Goal: Task Accomplishment & Management: Complete application form

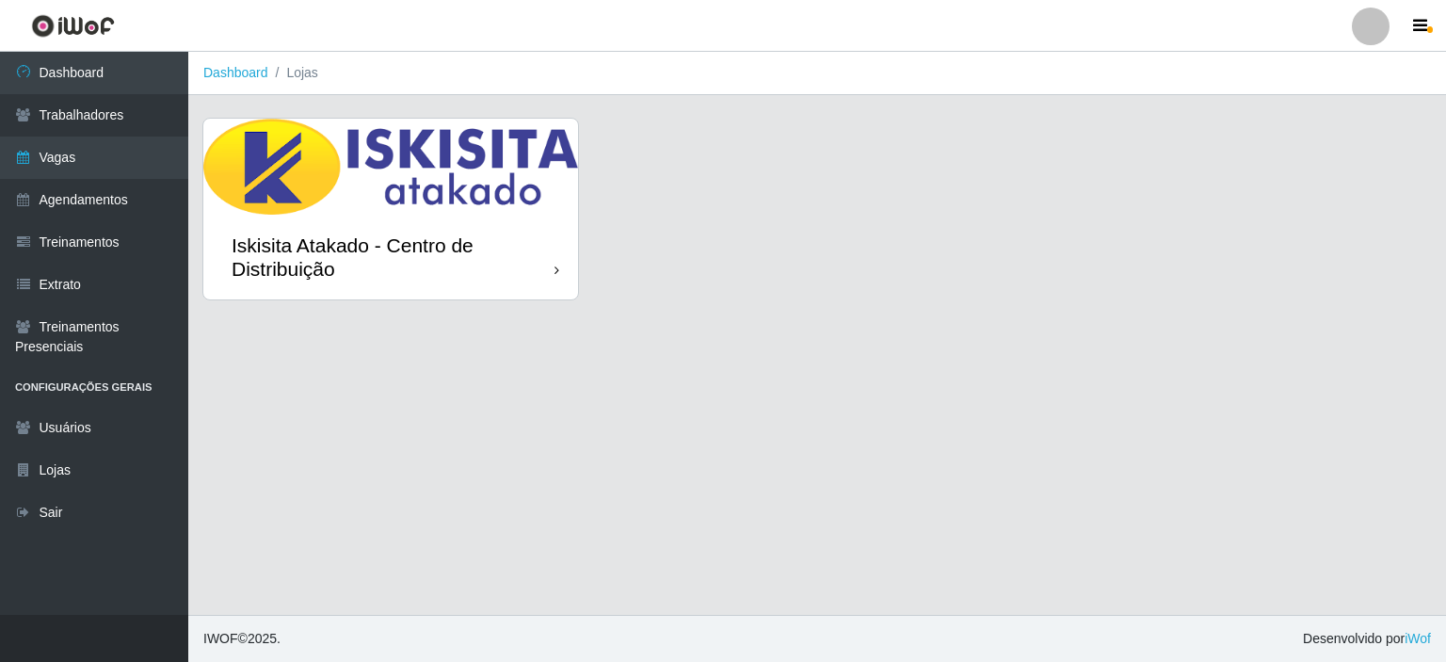
click at [471, 261] on div "Iskisita Atakado - Centro de Distribuição" at bounding box center [393, 257] width 323 height 47
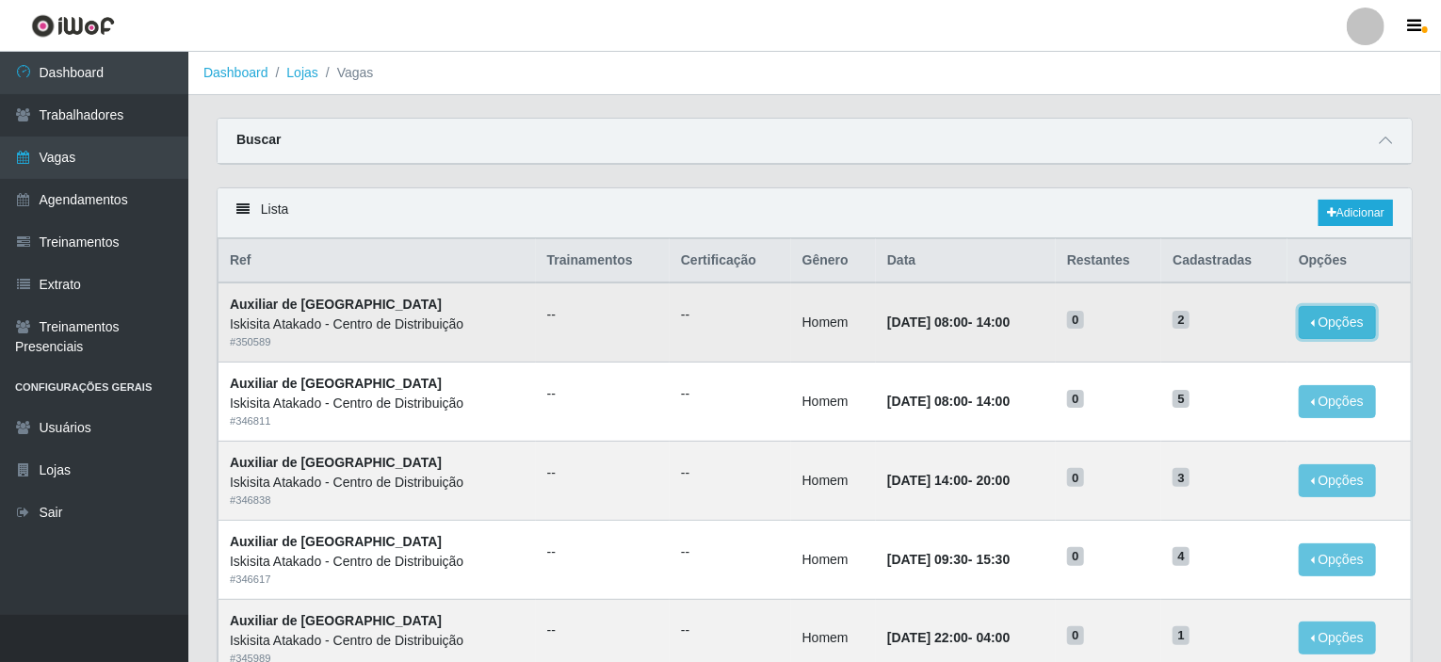
click at [1337, 313] on button "Opções" at bounding box center [1337, 322] width 77 height 33
click at [1360, 211] on link "Adicionar" at bounding box center [1355, 213] width 74 height 26
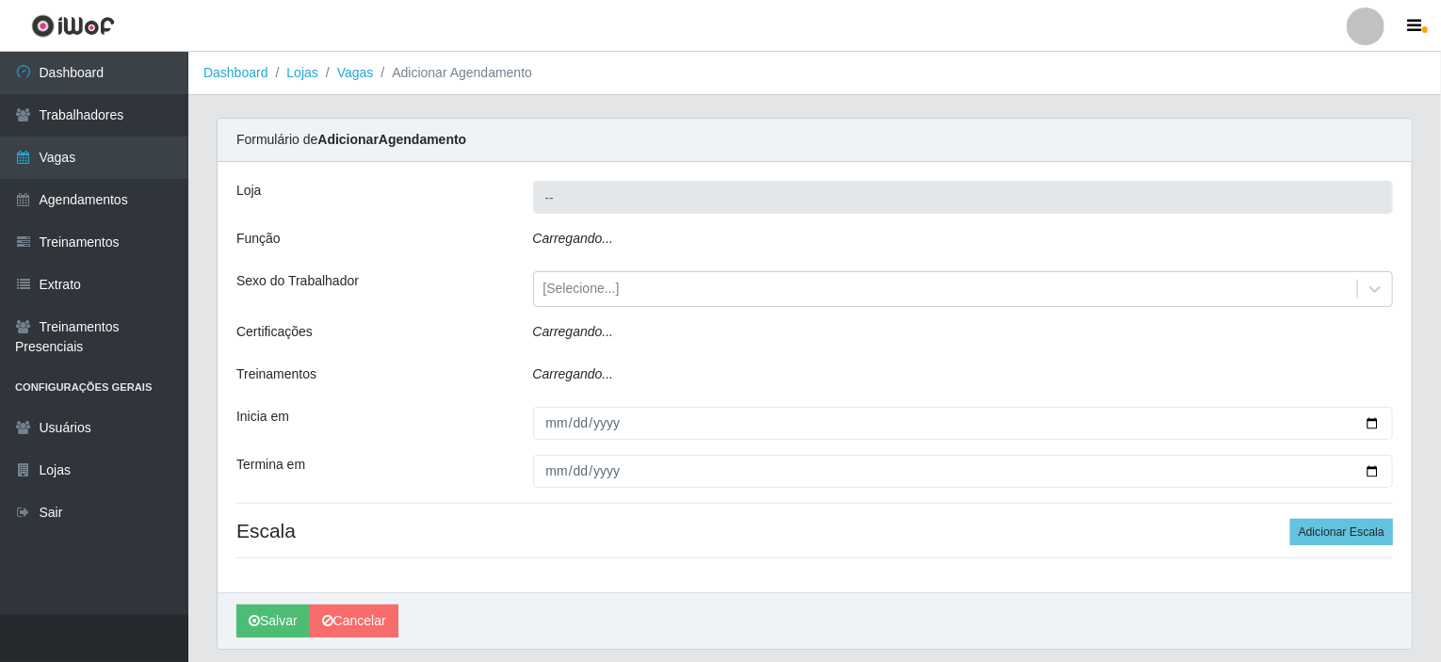
type input "Iskisita Atakado - Centro de Distribuição"
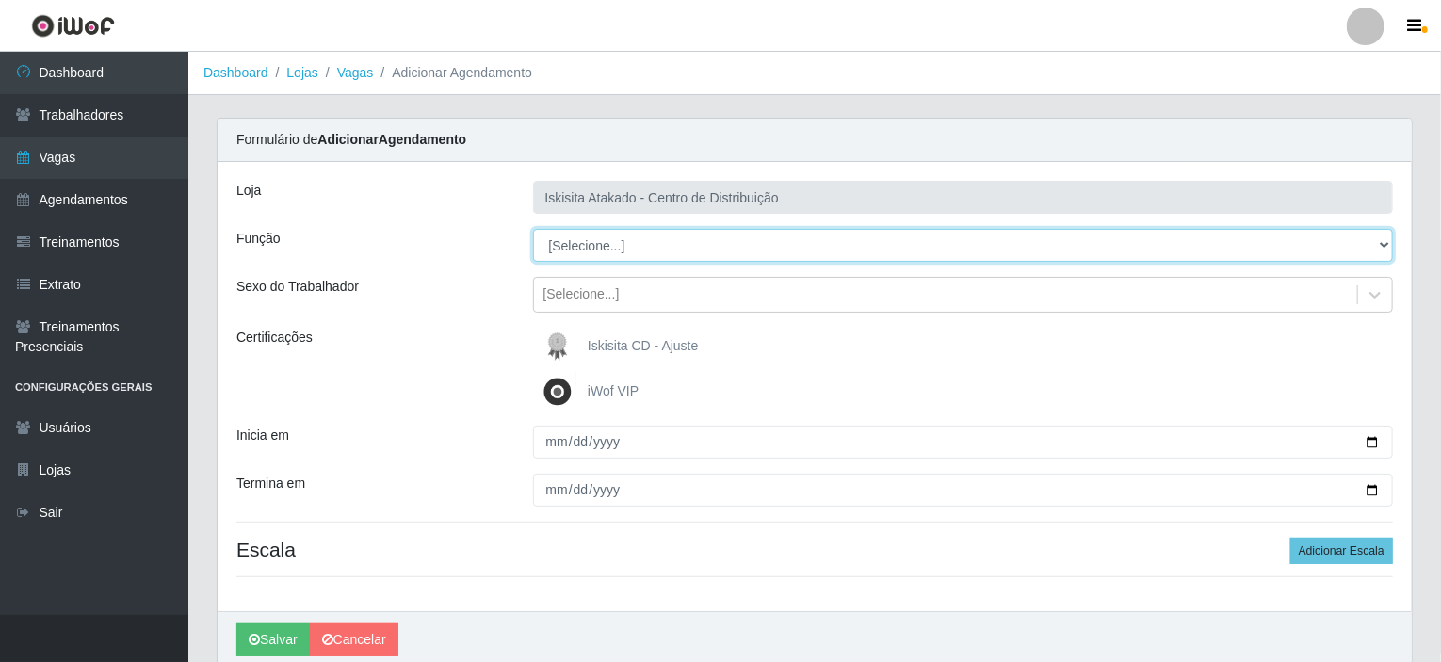
click at [603, 238] on select "[Selecione...] Auxiliar de Estoque Auxiliar de Estoque + Auxiliar de Estoque ++…" at bounding box center [963, 245] width 861 height 33
select select "75"
click at [533, 229] on select "[Selecione...] Auxiliar de Estoque Auxiliar de Estoque + Auxiliar de Estoque ++…" at bounding box center [963, 245] width 861 height 33
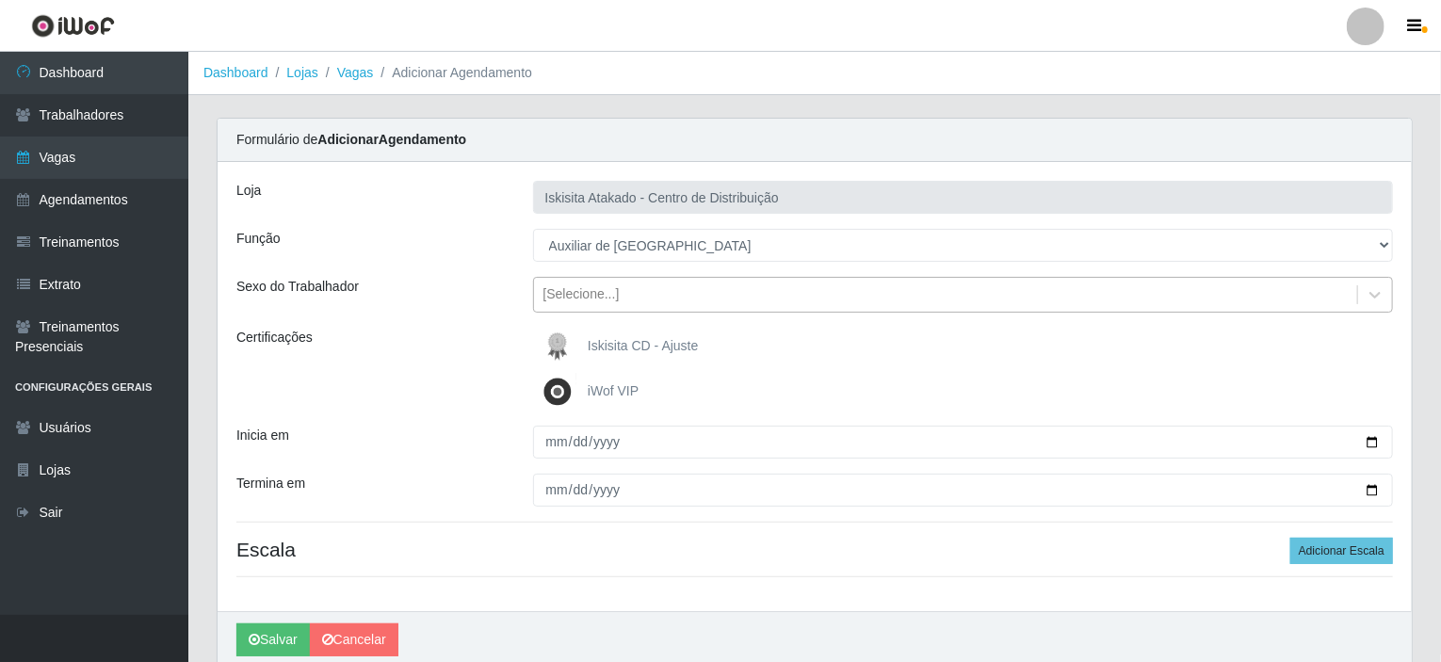
click at [579, 285] on div "[Selecione...]" at bounding box center [581, 295] width 76 height 20
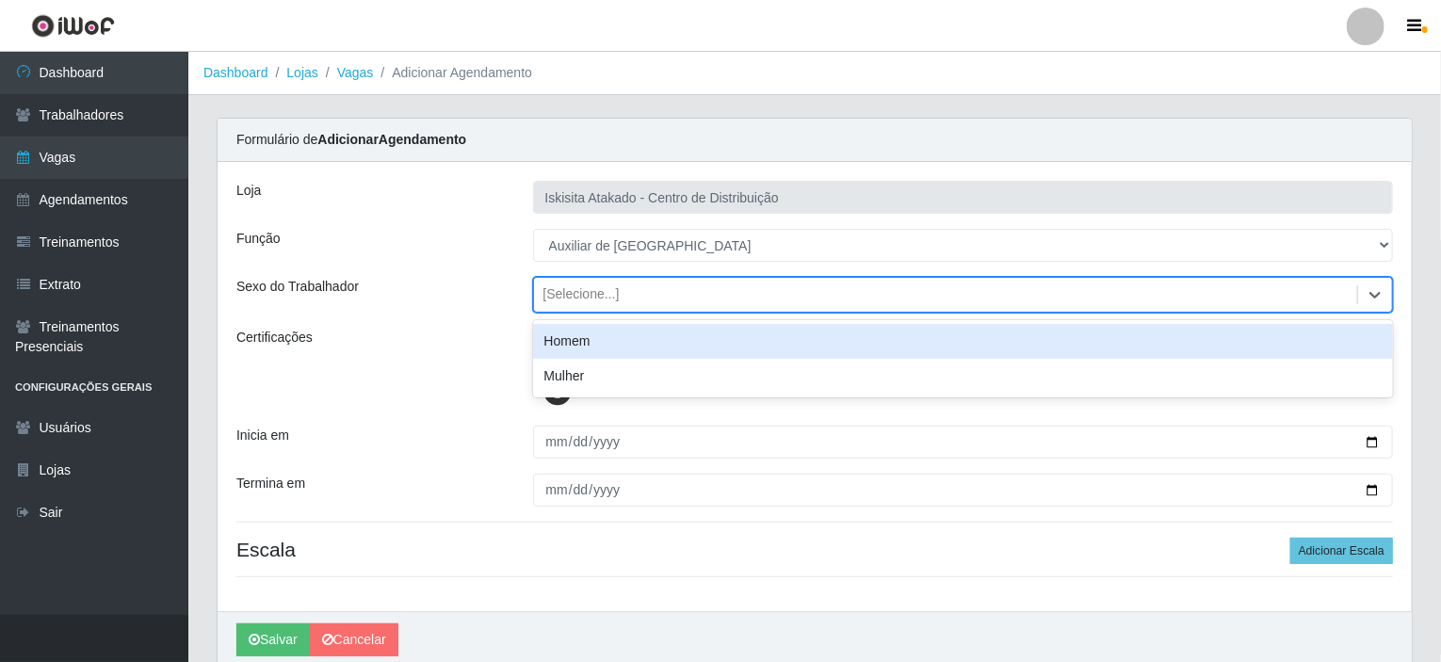
click at [585, 341] on div "Homem" at bounding box center [963, 341] width 861 height 35
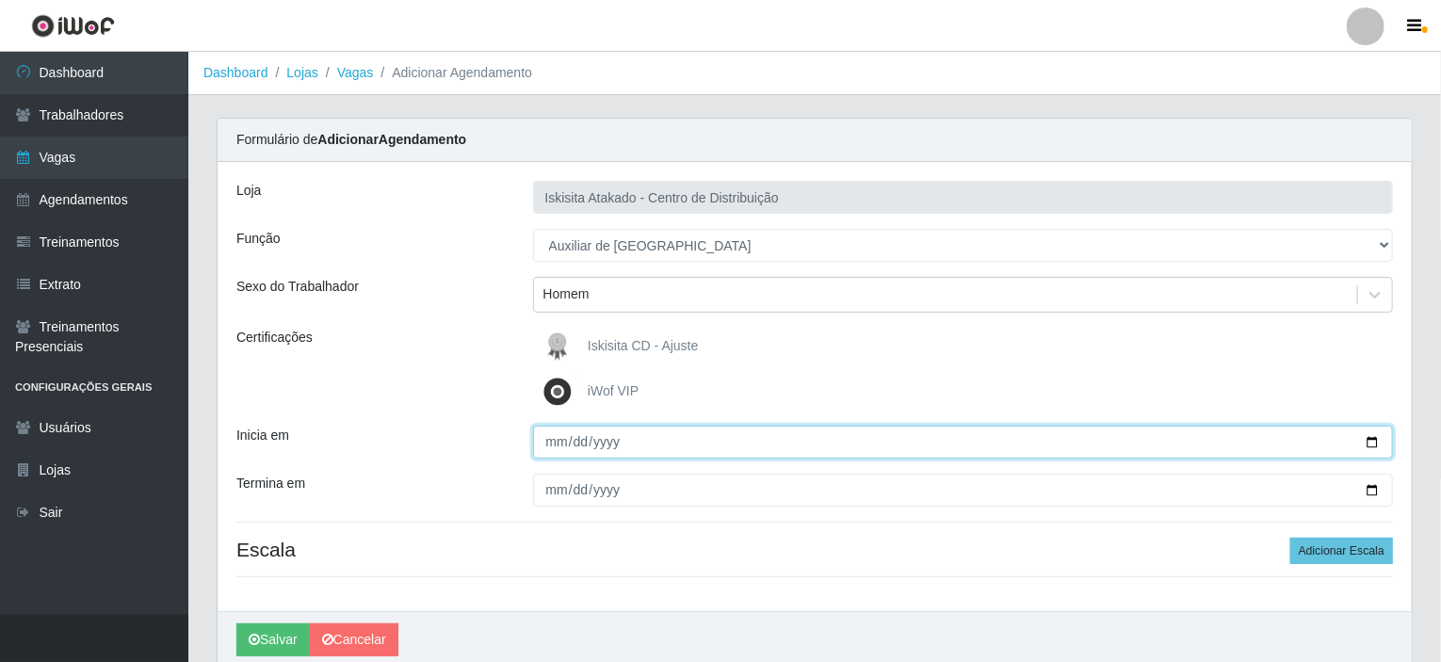
click at [549, 449] on input "Inicia em" at bounding box center [963, 442] width 861 height 33
click at [555, 447] on input "Inicia em" at bounding box center [963, 442] width 861 height 33
type input "[DATE]"
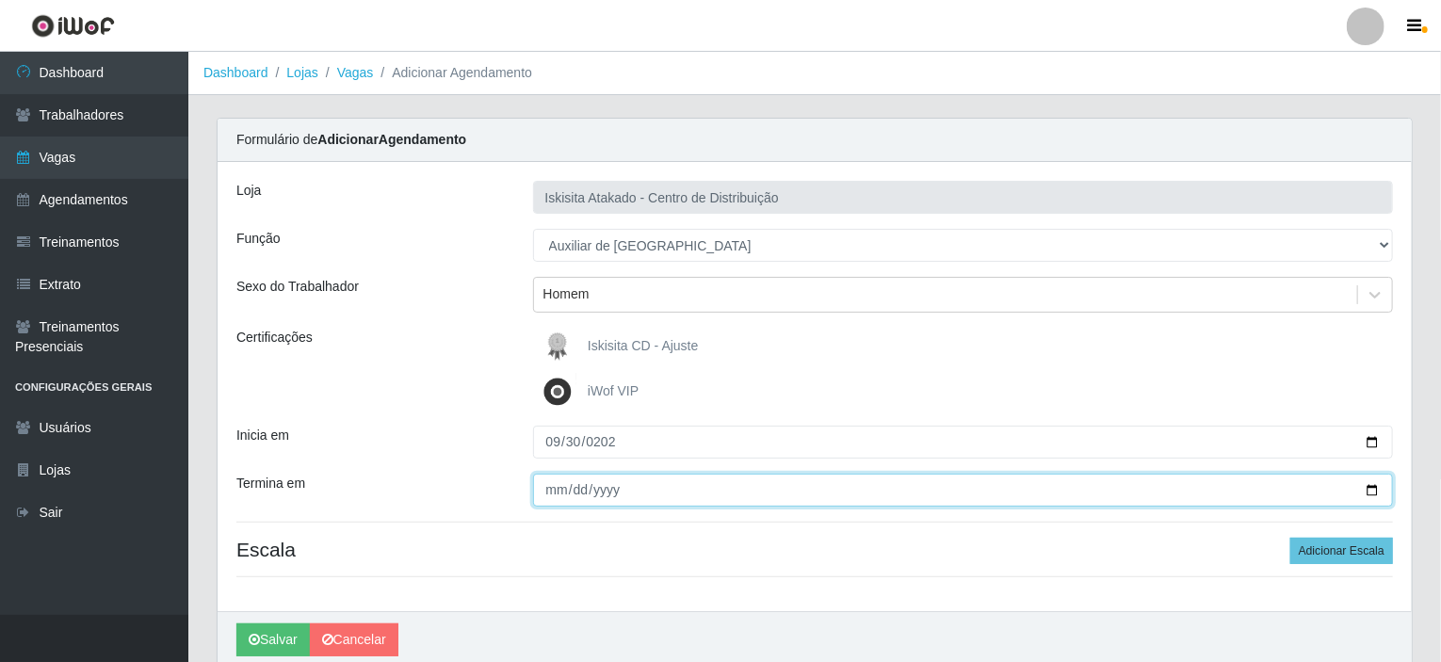
click at [579, 493] on input "[DATE]" at bounding box center [963, 490] width 861 height 33
type input "[DATE]"
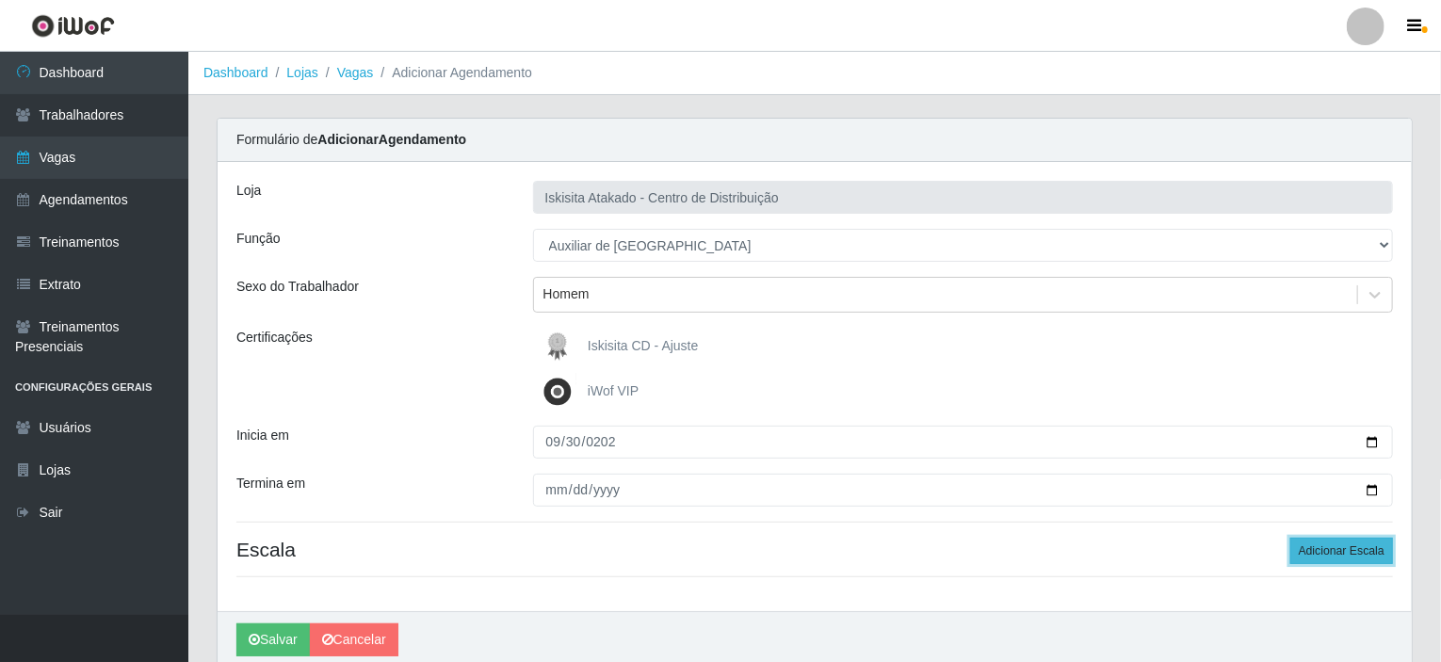
click at [1333, 557] on button "Adicionar Escala" at bounding box center [1341, 551] width 103 height 26
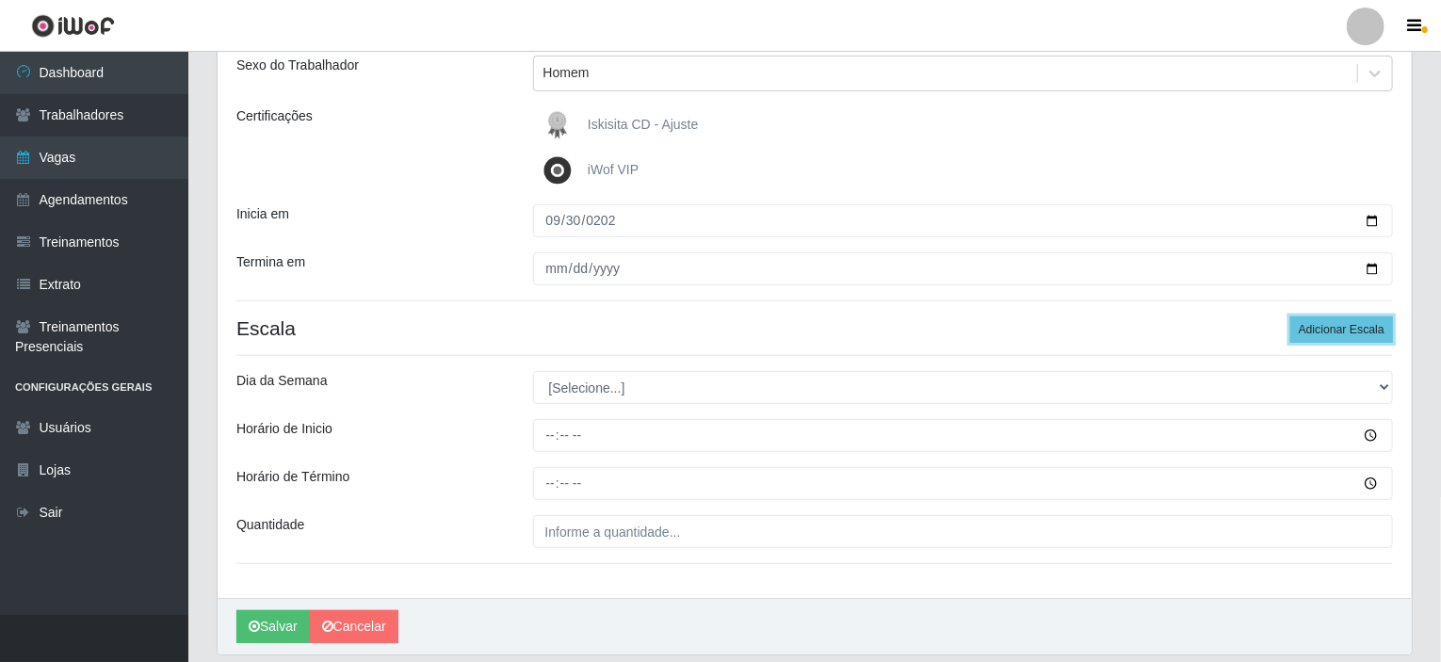
scroll to position [283, 0]
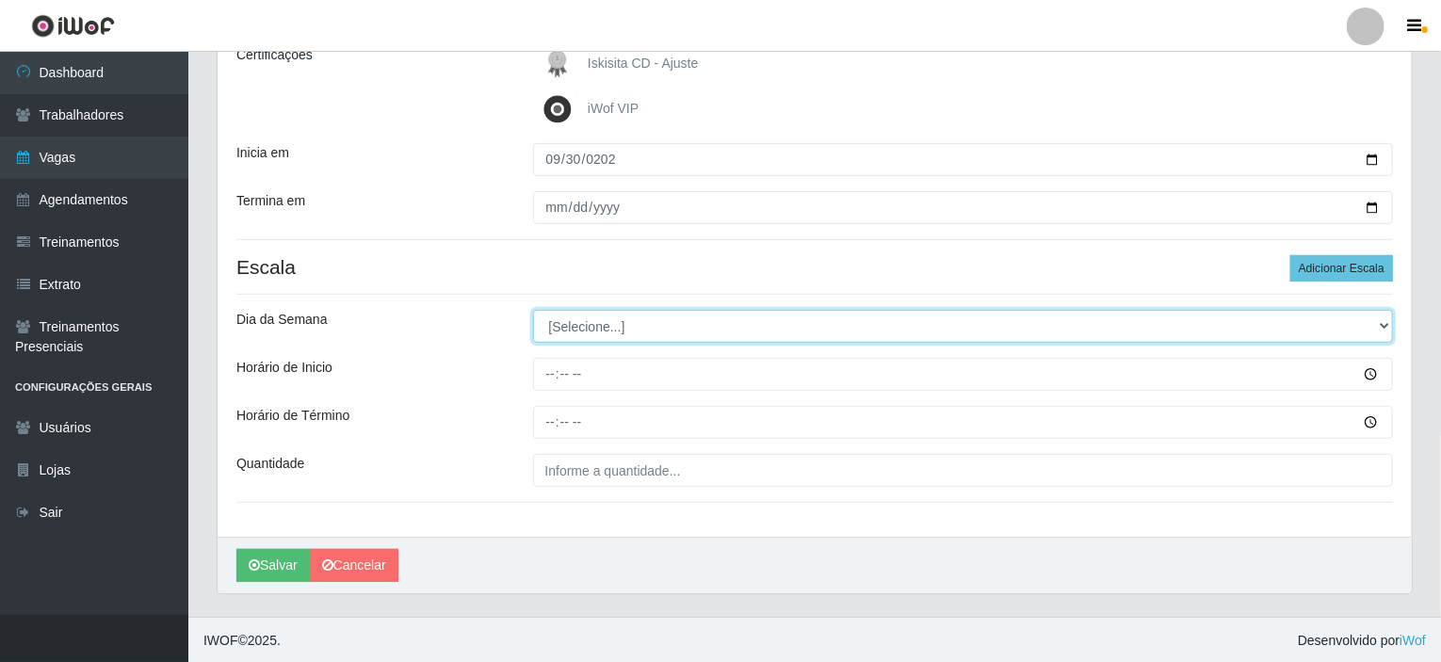
click at [614, 323] on select "[Selecione...] Segunda Terça Quarta Quinta Sexta Sábado Domingo" at bounding box center [963, 326] width 861 height 33
select select "2"
click at [533, 310] on select "[Selecione...] Segunda Terça Quarta Quinta Sexta Sábado Domingo" at bounding box center [963, 326] width 861 height 33
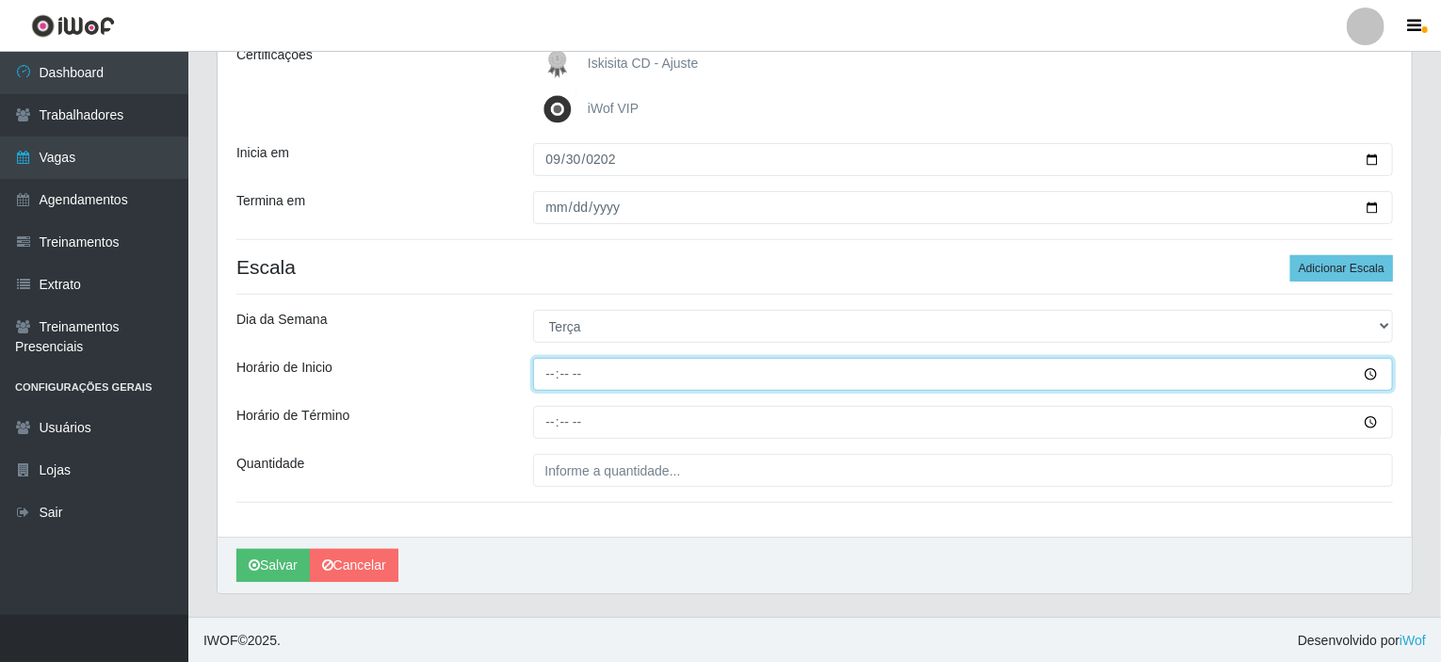
click at [554, 368] on input "Horário de Inicio" at bounding box center [963, 374] width 861 height 33
type input "08:00"
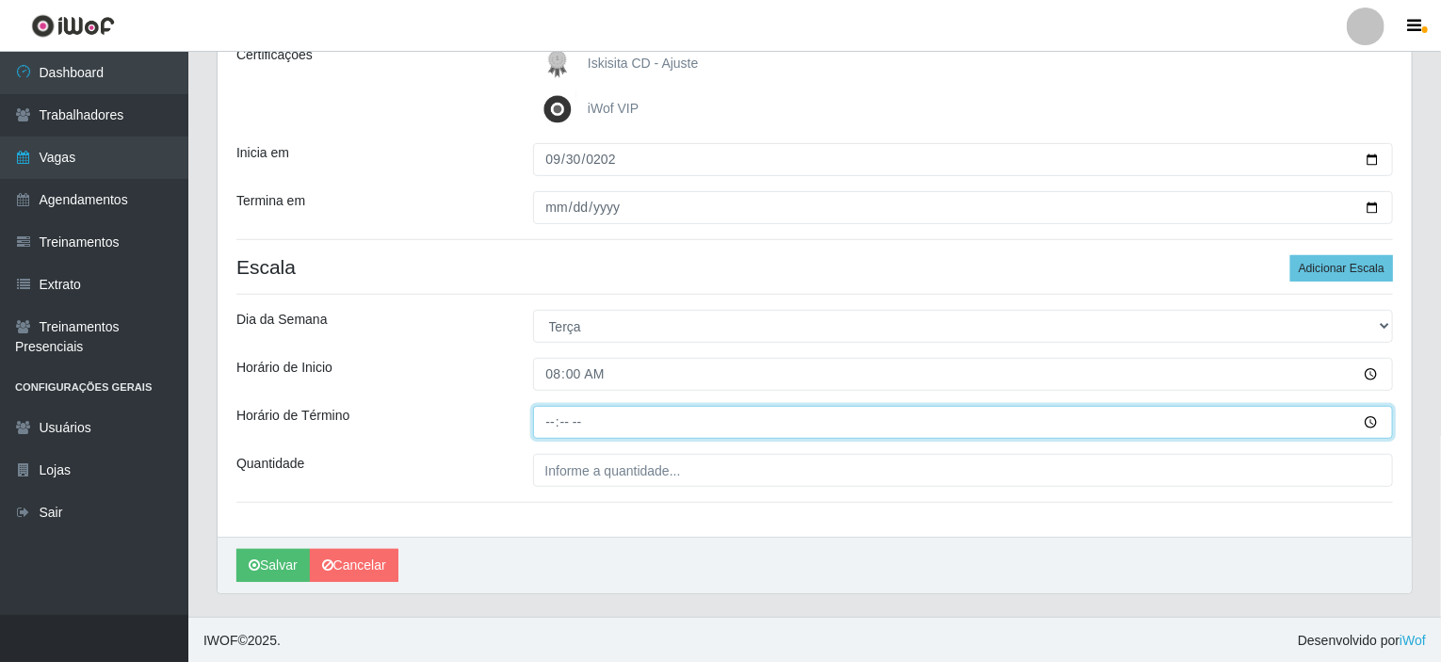
type input "14:00"
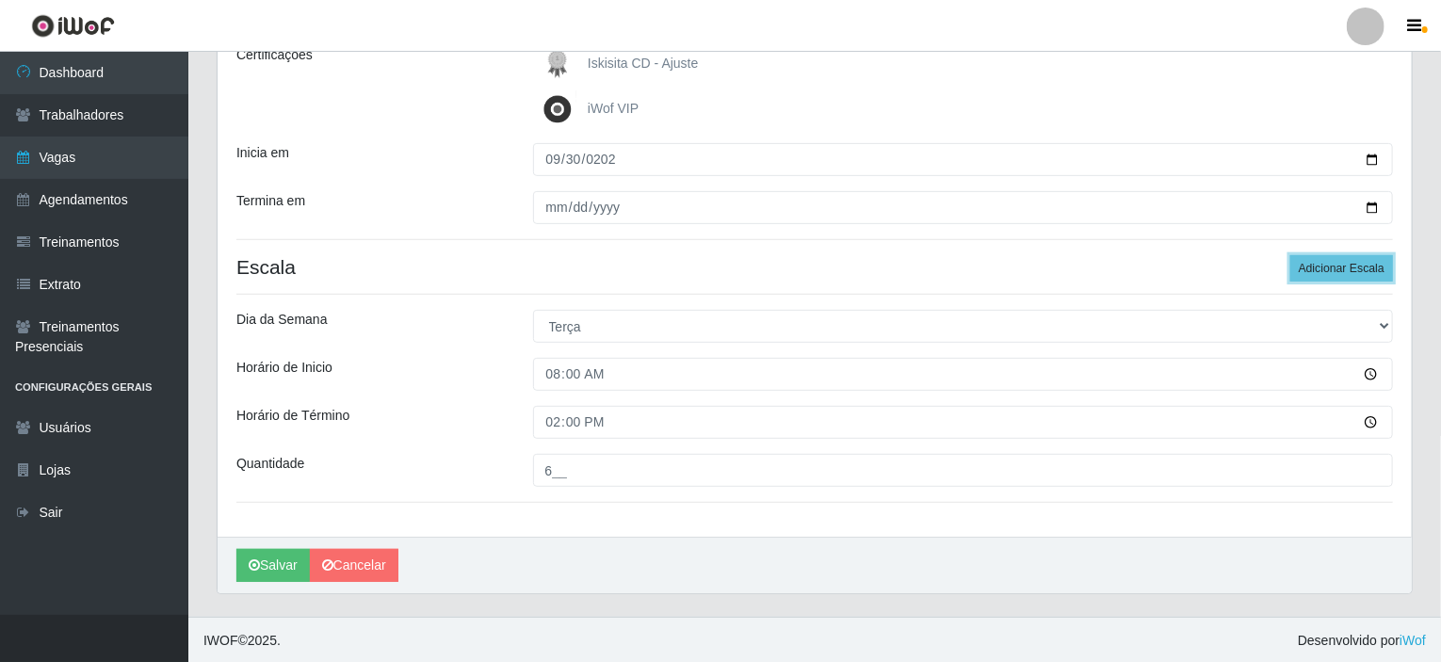
drag, startPoint x: 1346, startPoint y: 269, endPoint x: 1058, endPoint y: 533, distance: 389.9
click at [1063, 531] on div "[PERSON_NAME] Atakado - Centro de Distribuição Função [Selecione...] Auxiliar d…" at bounding box center [815, 207] width 1194 height 657
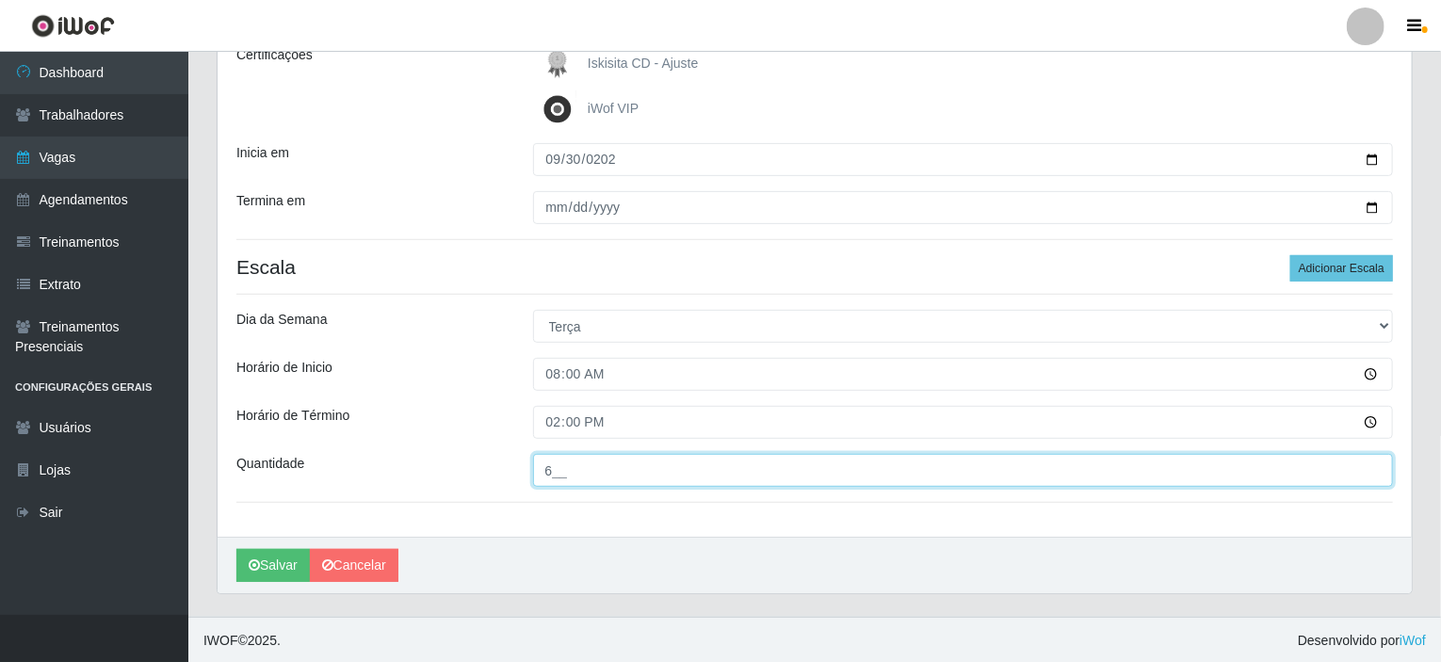
drag, startPoint x: 552, startPoint y: 473, endPoint x: 531, endPoint y: 473, distance: 20.7
click at [533, 472] on input "6__" at bounding box center [963, 470] width 861 height 33
type input "7__"
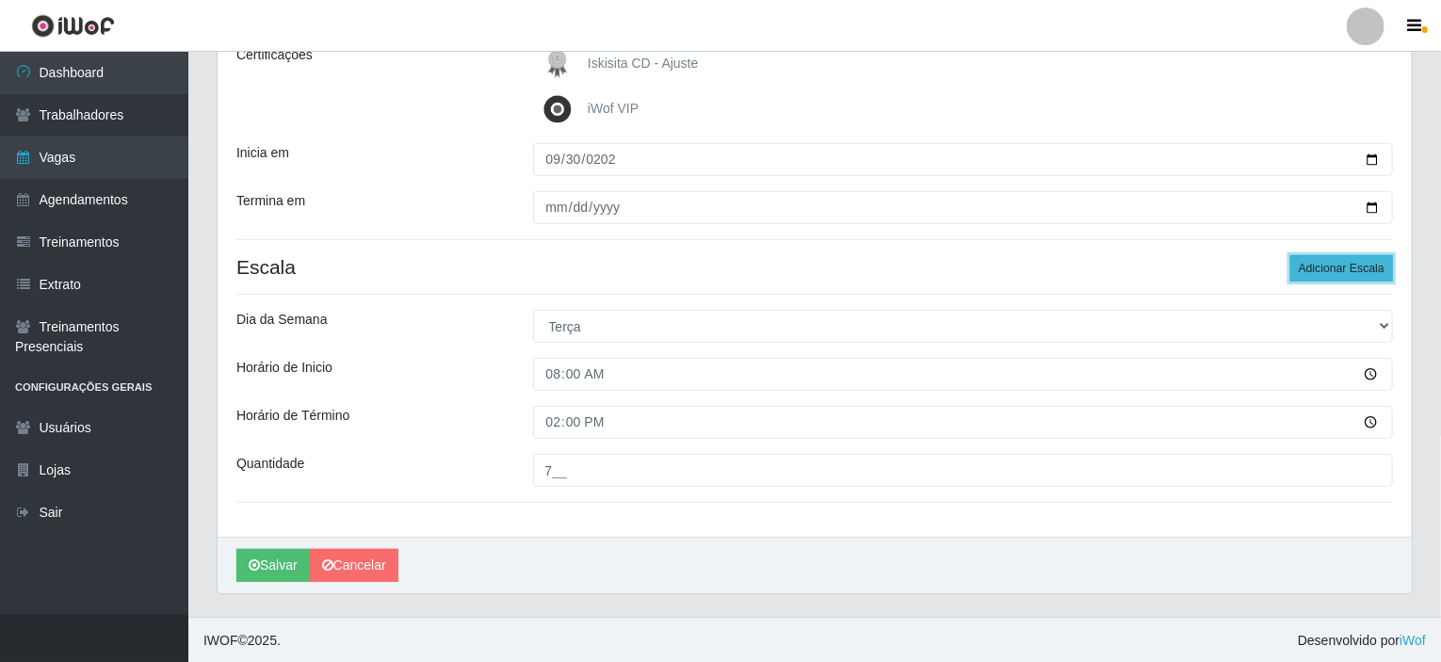
click at [1364, 271] on button "Adicionar Escala" at bounding box center [1341, 268] width 103 height 26
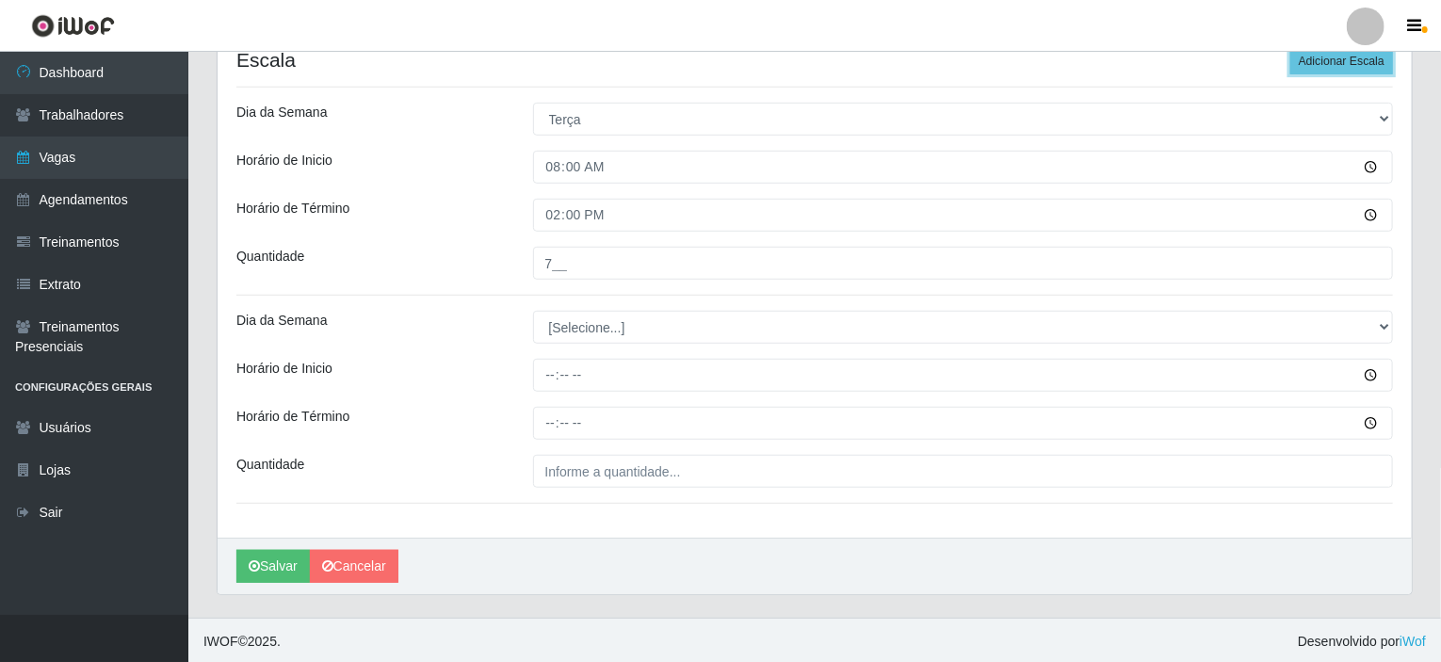
scroll to position [490, 0]
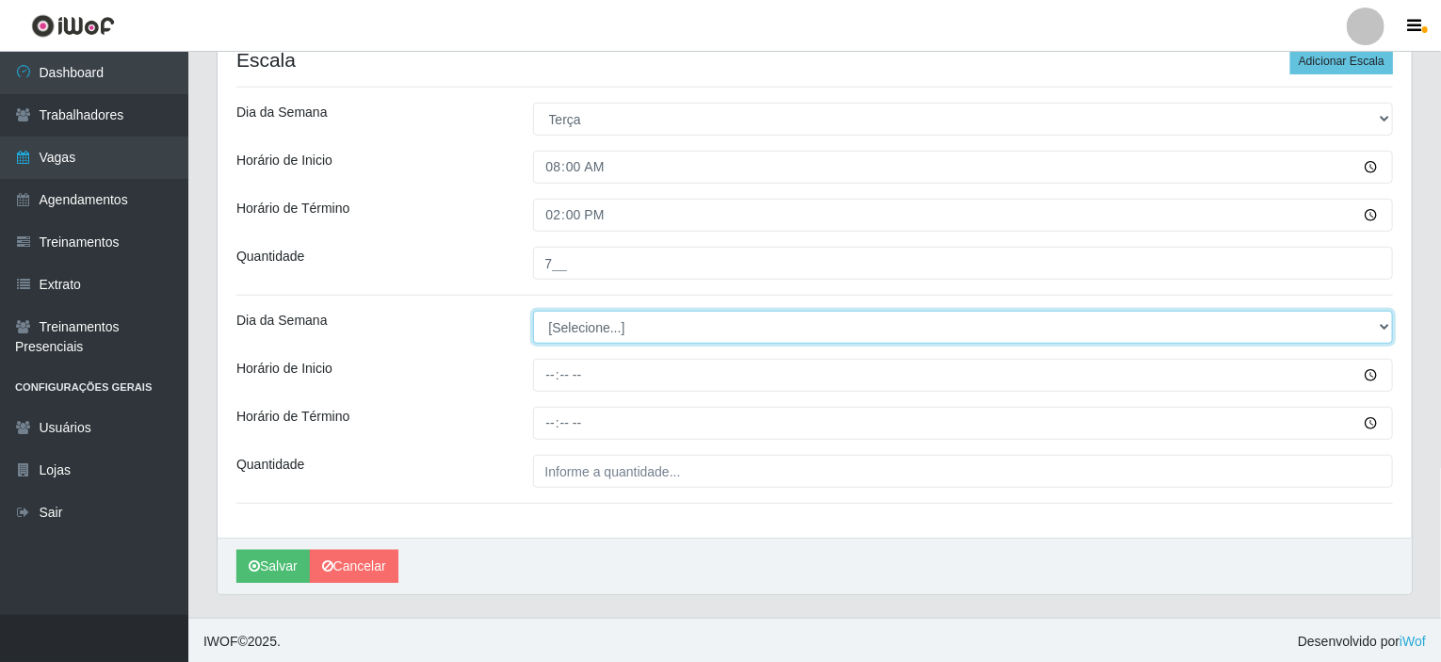
click at [590, 323] on select "[Selecione...] Segunda Terça Quarta Quinta Sexta Sábado Domingo" at bounding box center [963, 327] width 861 height 33
select select "3"
click at [533, 311] on select "[Selecione...] Segunda Terça Quarta Quinta Sexta Sábado Domingo" at bounding box center [963, 327] width 861 height 33
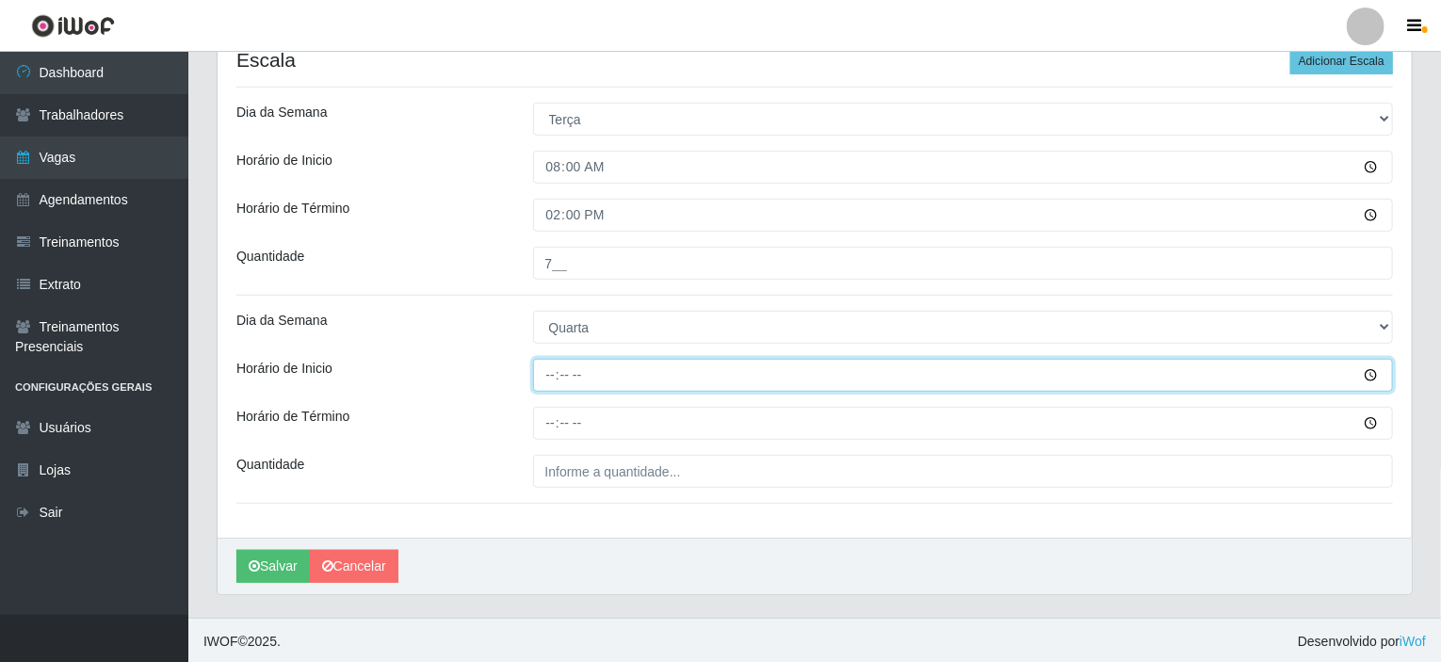
click at [567, 367] on input "Horário de Inicio" at bounding box center [963, 375] width 861 height 33
click at [554, 366] on input "Horário de Inicio" at bounding box center [963, 375] width 861 height 33
type input "08:00"
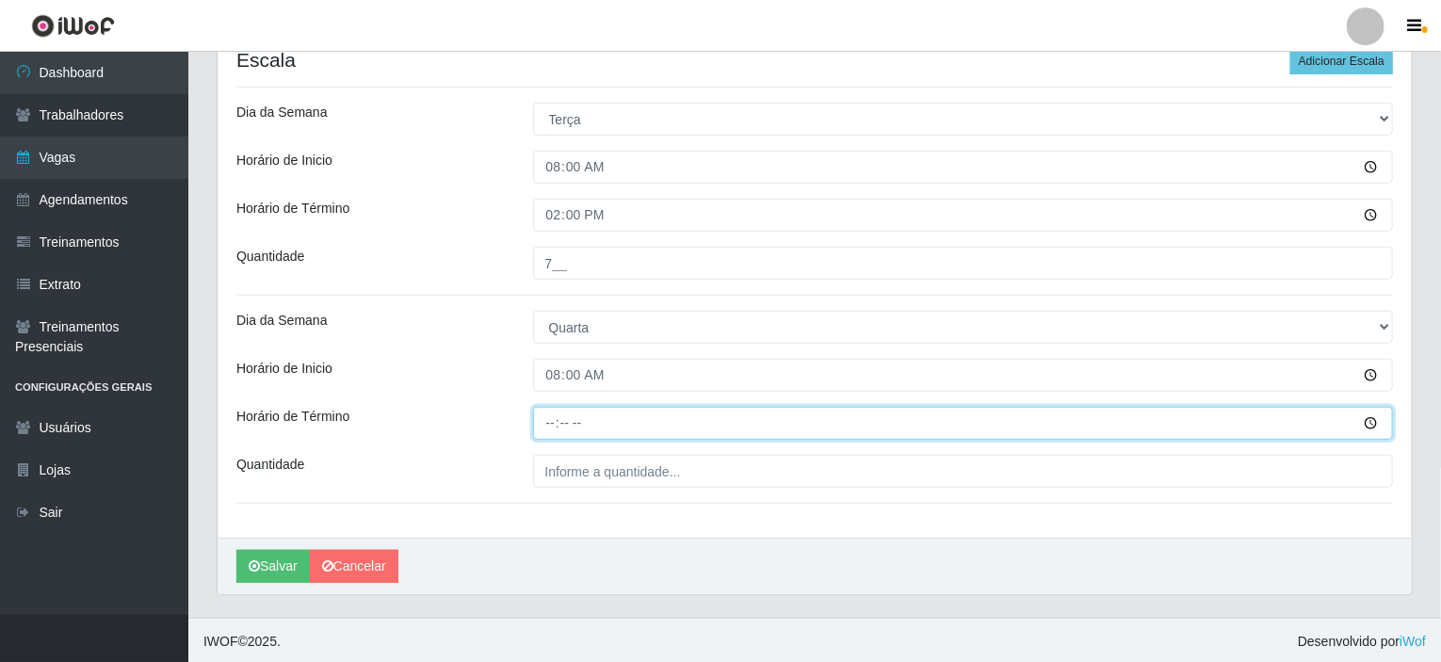
type input "14:00"
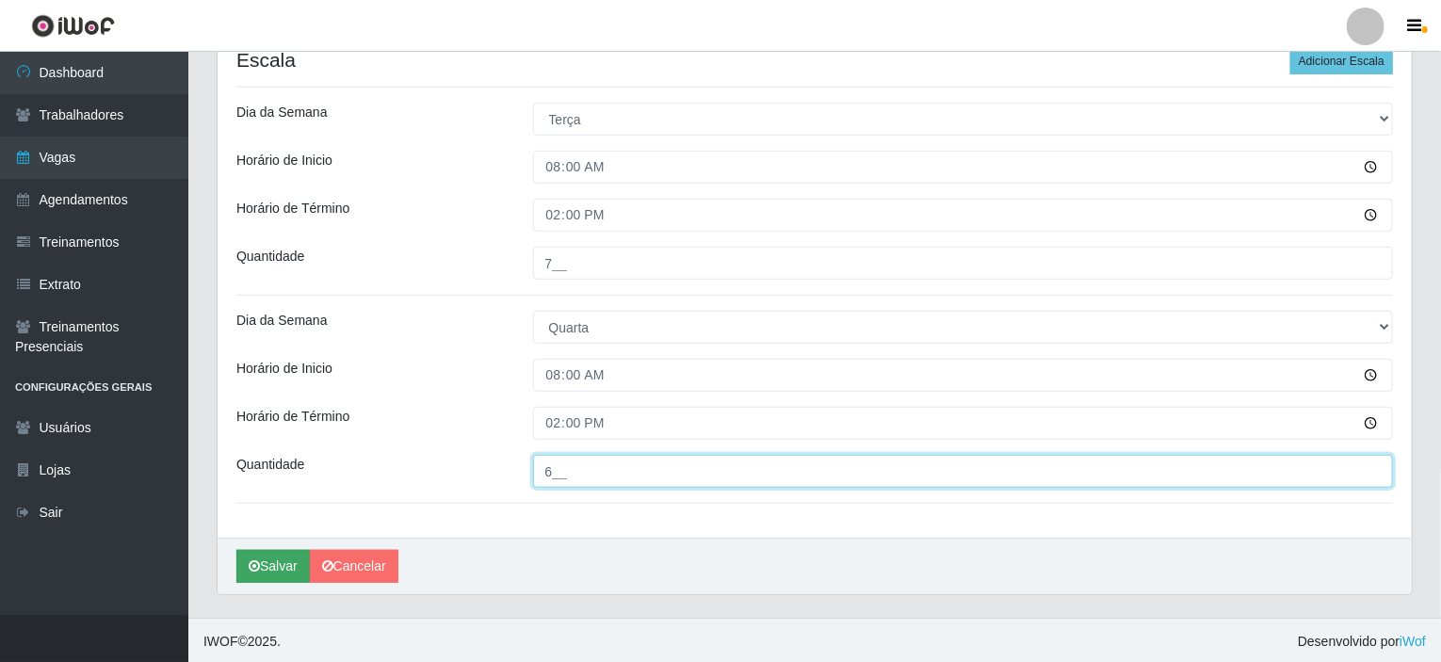
type input "6__"
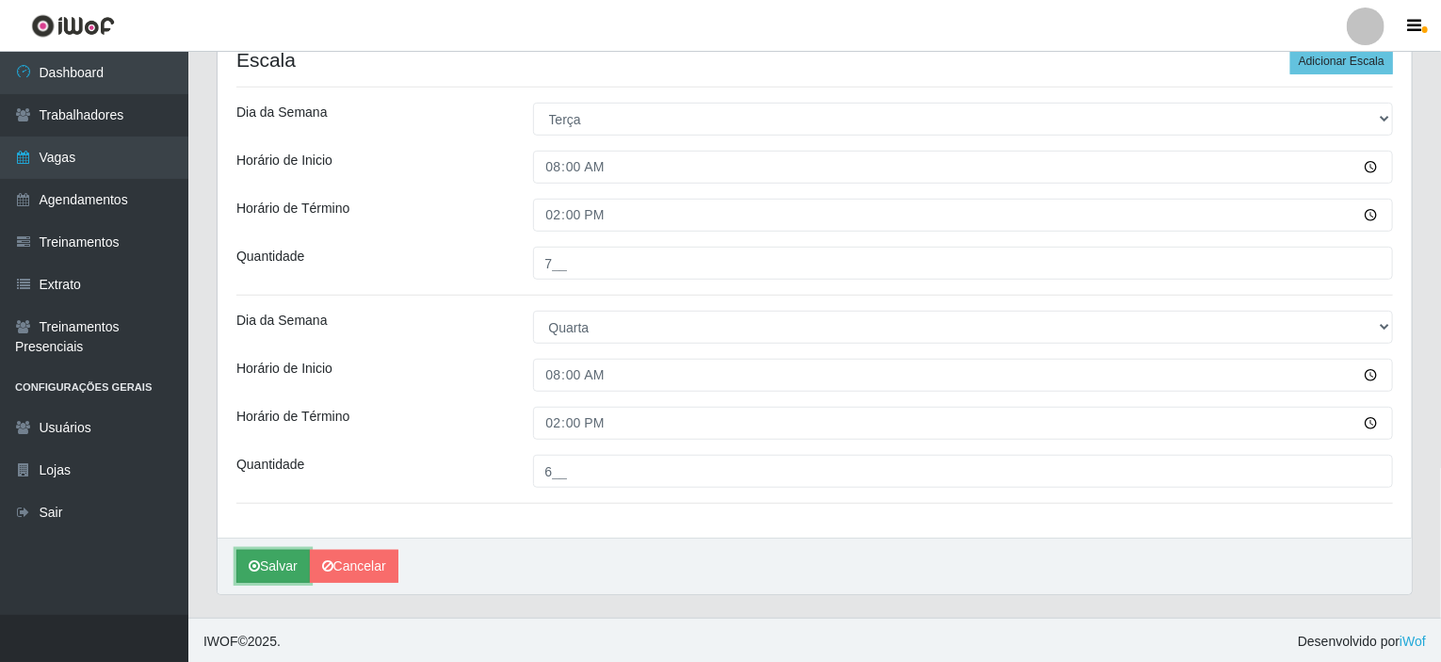
click at [277, 566] on button "Salvar" at bounding box center [272, 566] width 73 height 33
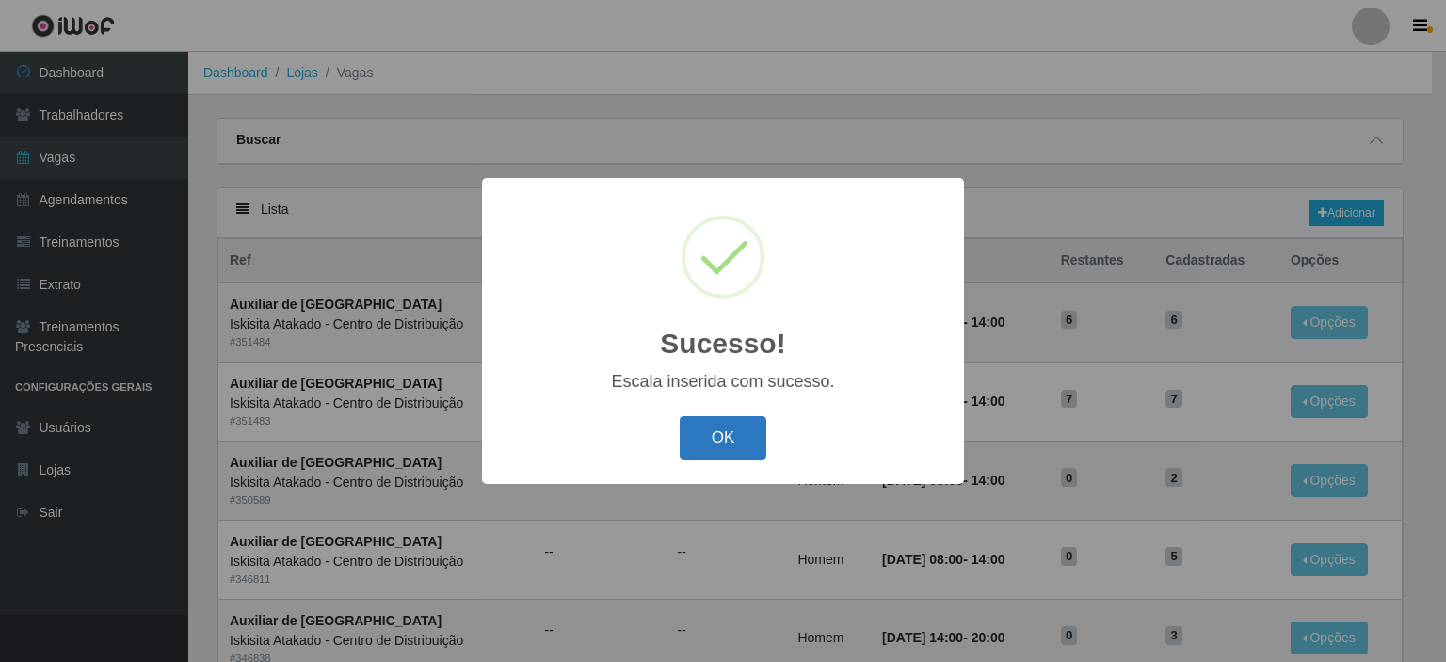
click at [726, 434] on button "OK" at bounding box center [724, 438] width 88 height 44
